Goal: Task Accomplishment & Management: Manage account settings

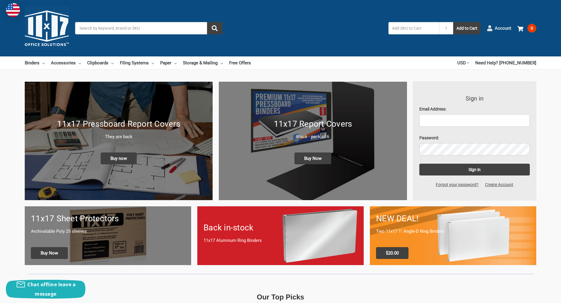
click at [495, 26] on span "Account" at bounding box center [502, 28] width 16 height 7
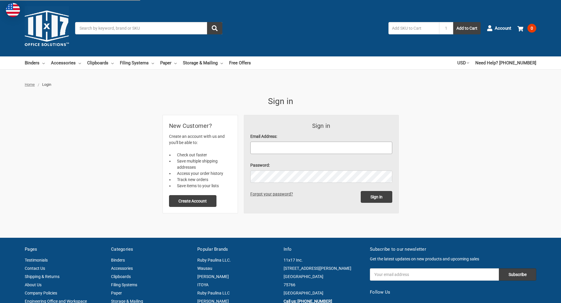
click at [322, 144] on input "Email Address:" at bounding box center [321, 148] width 142 height 12
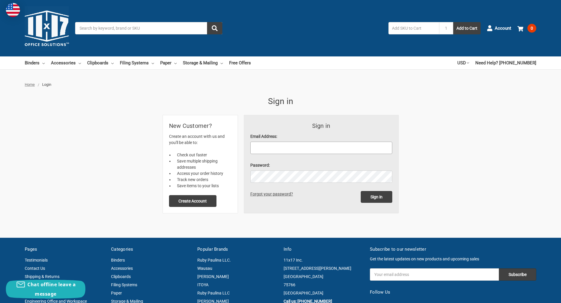
type input "mike@tritonsubs.com"
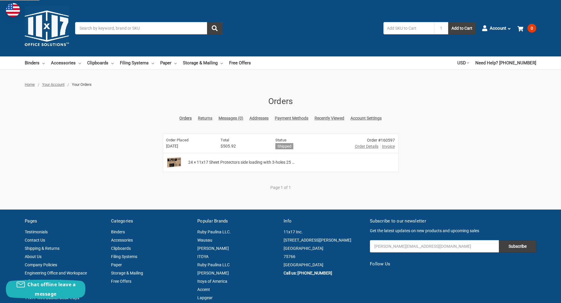
click at [364, 117] on link "Account Settings" at bounding box center [365, 118] width 31 height 6
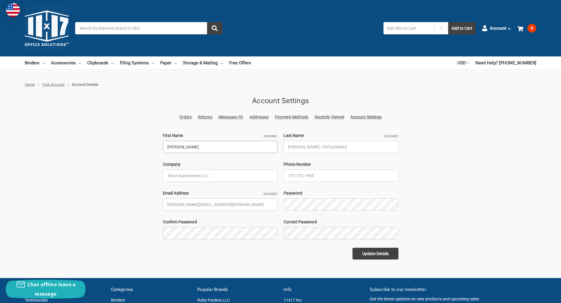
click at [180, 146] on input "Mike" at bounding box center [220, 147] width 115 height 12
type input "Purchasing"
type input "Department"
type input "[EMAIL_ADDRESS][DOMAIN_NAME]"
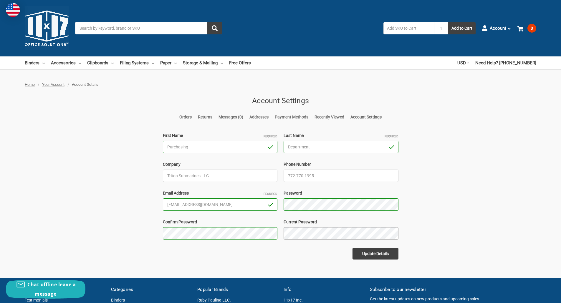
click at [476, 214] on div "Home Your Account Account Details Account Settings Orders Returns Messages (0) …" at bounding box center [280, 171] width 561 height 178
click at [376, 253] on button "Update Details" at bounding box center [375, 254] width 46 height 12
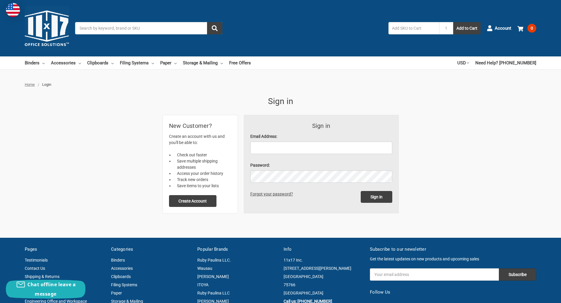
click at [346, 90] on div "Home Login Sign in Sign in Email Address: Password: Sign in Forgot your passwor…" at bounding box center [280, 148] width 511 height 132
click at [492, 31] on link "Account" at bounding box center [499, 28] width 24 height 15
click at [274, 145] on input "Email Address:" at bounding box center [321, 148] width 142 height 12
type input "[EMAIL_ADDRESS][DOMAIN_NAME]"
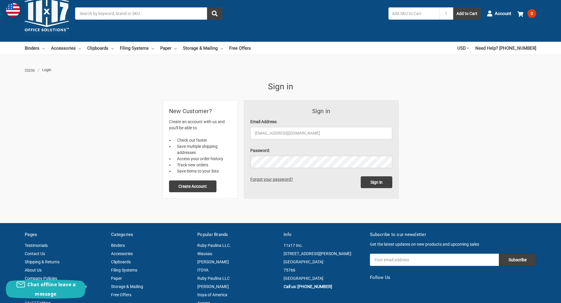
scroll to position [29, 0]
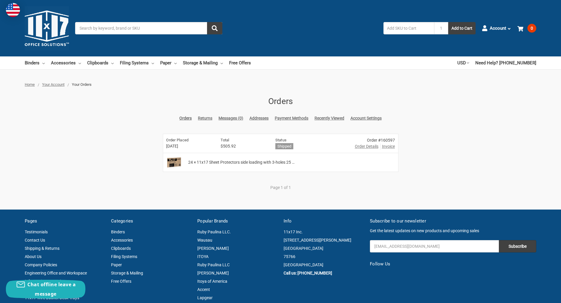
click at [263, 120] on link "Addresses" at bounding box center [258, 118] width 19 height 6
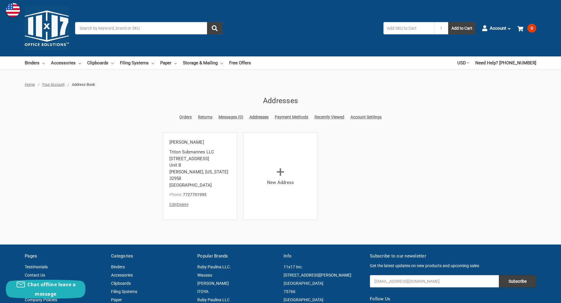
click at [172, 202] on link "Edit" at bounding box center [172, 204] width 7 height 5
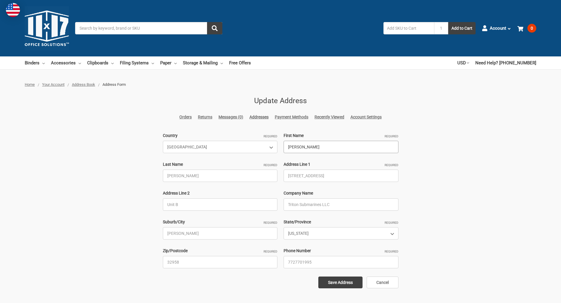
click at [309, 148] on input "[PERSON_NAME]" at bounding box center [340, 147] width 115 height 12
type input "Purchasing"
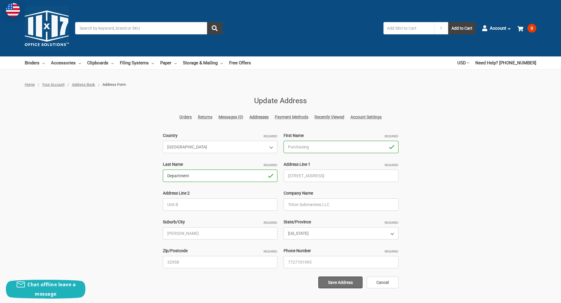
type input "Department"
click at [341, 282] on input "Save Address" at bounding box center [340, 283] width 44 height 12
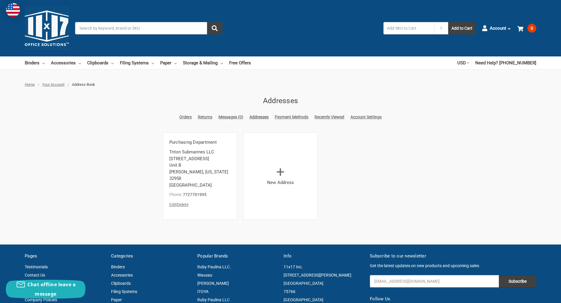
click at [380, 118] on link "Account Settings" at bounding box center [365, 117] width 31 height 6
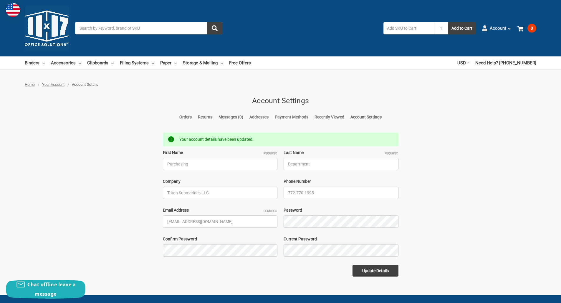
click at [500, 28] on span "Account" at bounding box center [497, 28] width 16 height 7
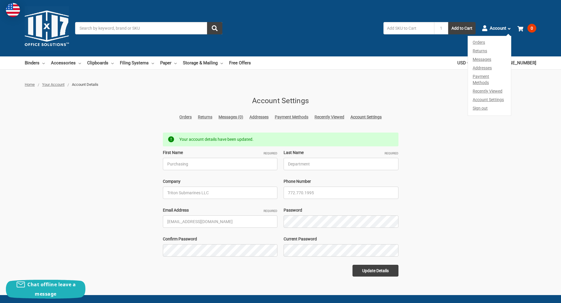
click at [488, 96] on link "Account Settings" at bounding box center [489, 100] width 43 height 9
